Goal: Obtain resource: Obtain resource

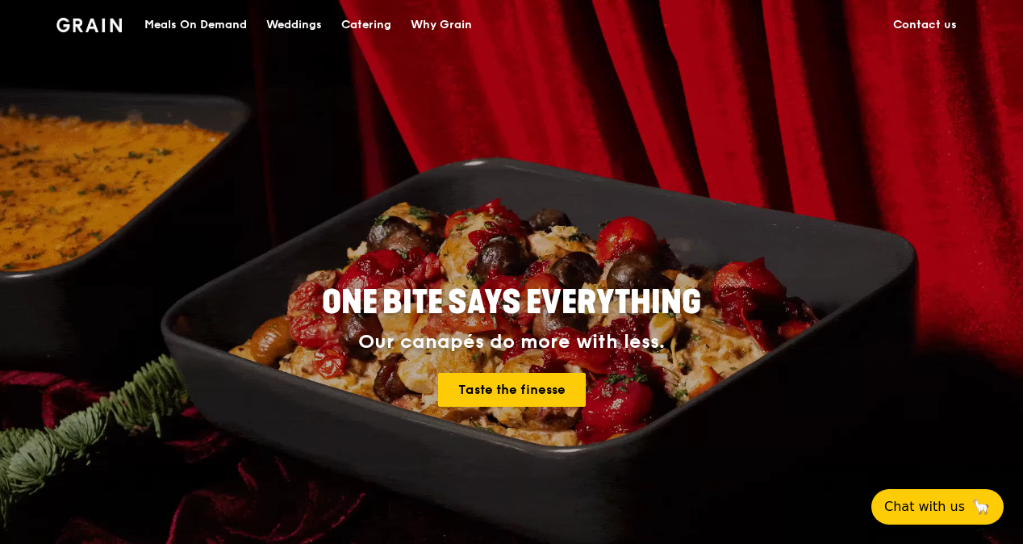
click at [355, 24] on div "Catering" at bounding box center [366, 25] width 50 height 48
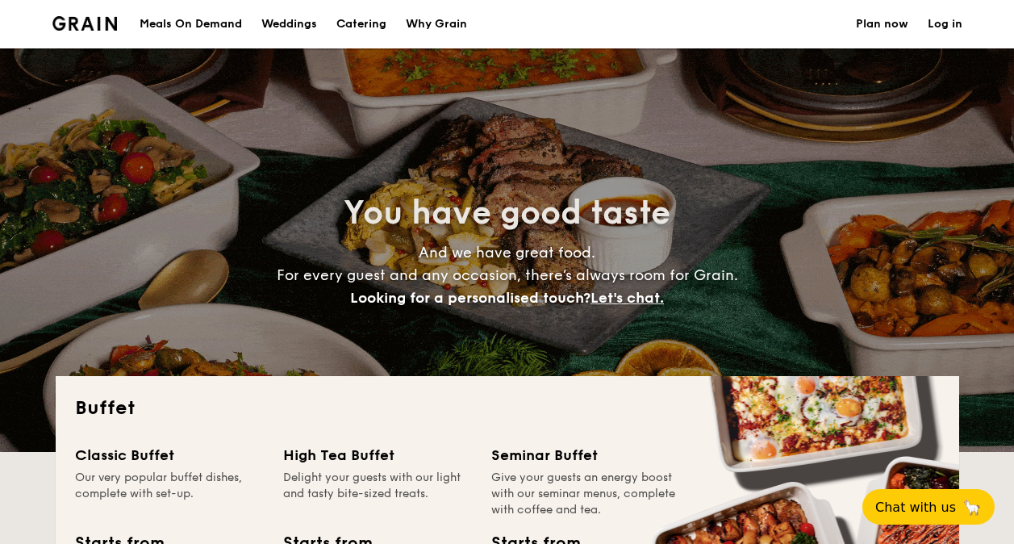
select select
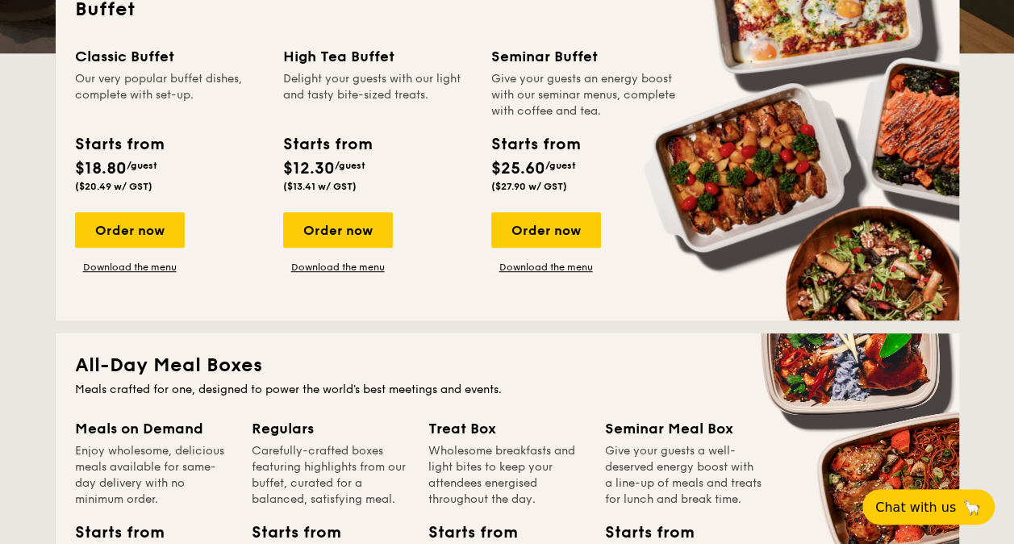
scroll to position [323, 0]
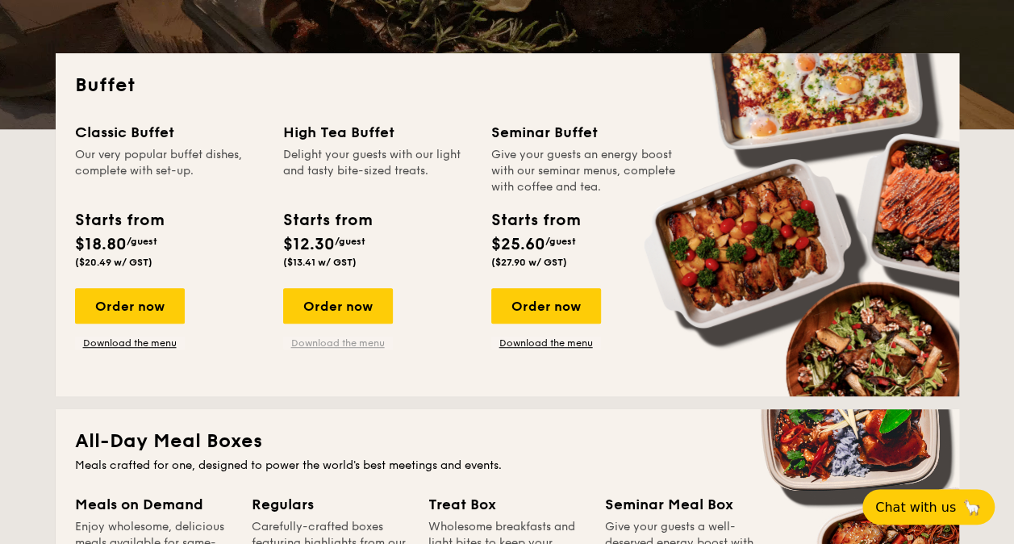
click at [338, 341] on link "Download the menu" at bounding box center [338, 343] width 110 height 13
